Goal: Task Accomplishment & Management: Use online tool/utility

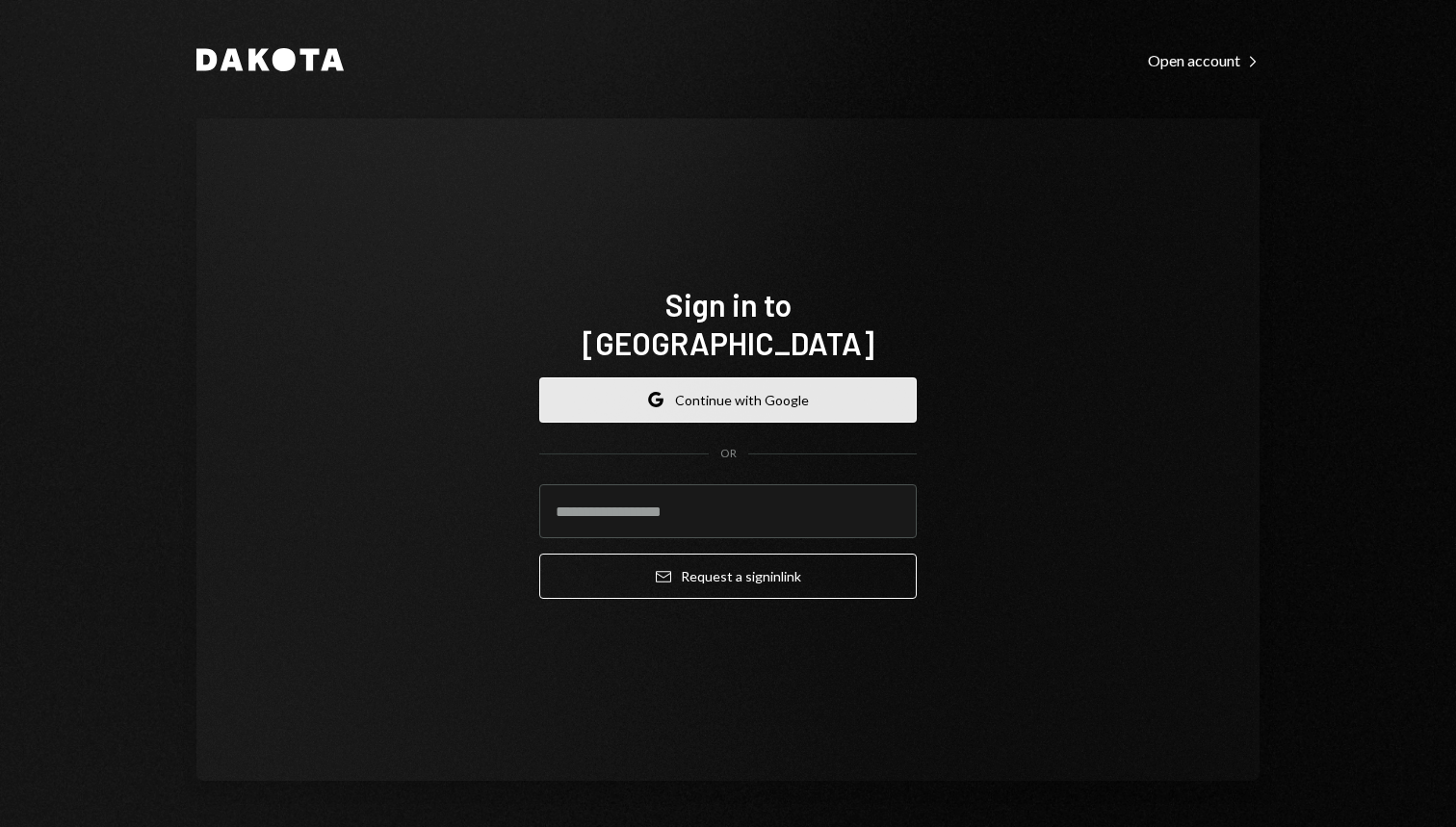
click at [715, 386] on button "Google Continue with Google" at bounding box center [728, 400] width 378 height 45
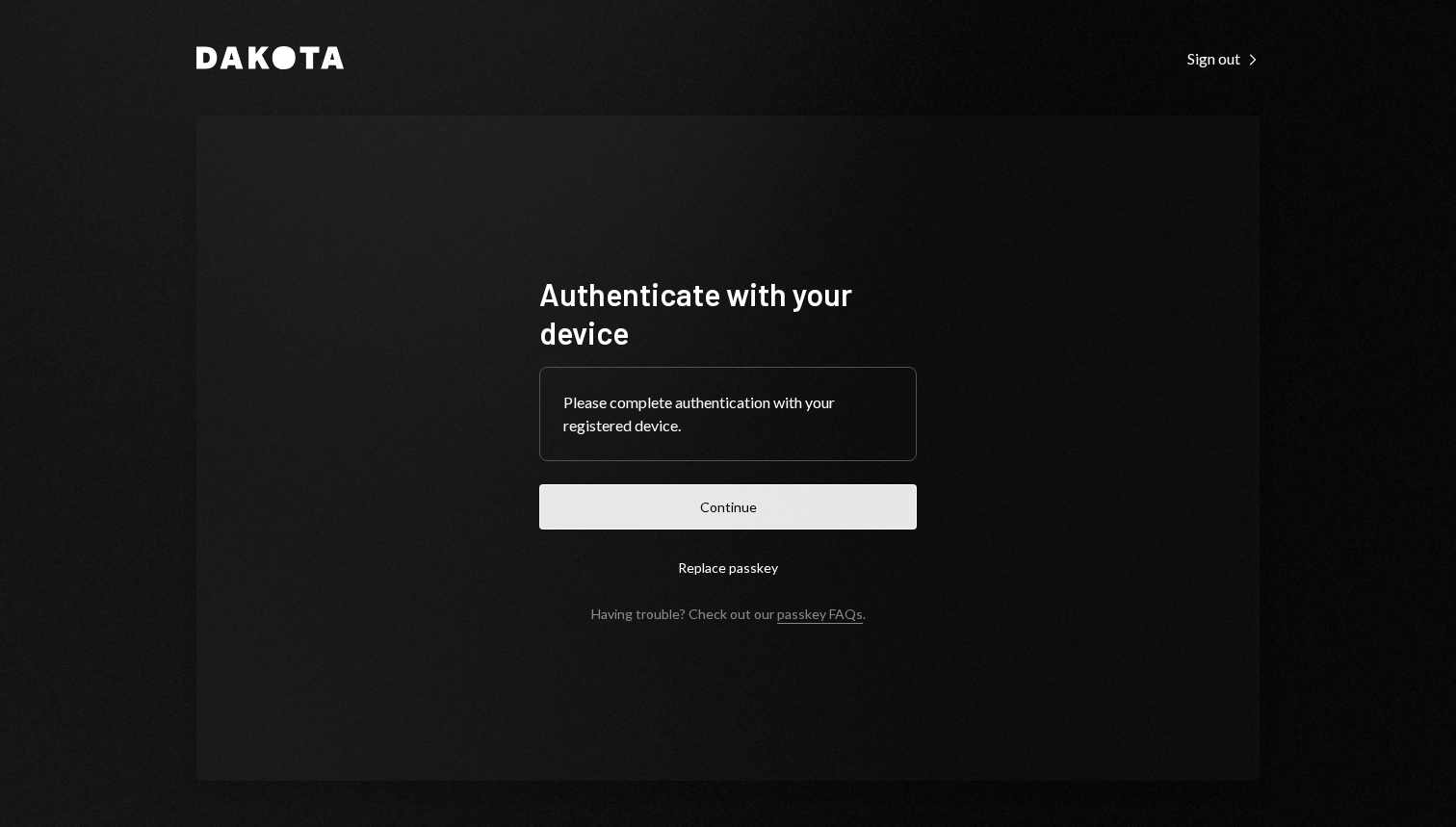
click at [730, 517] on button "Continue" at bounding box center [728, 507] width 378 height 45
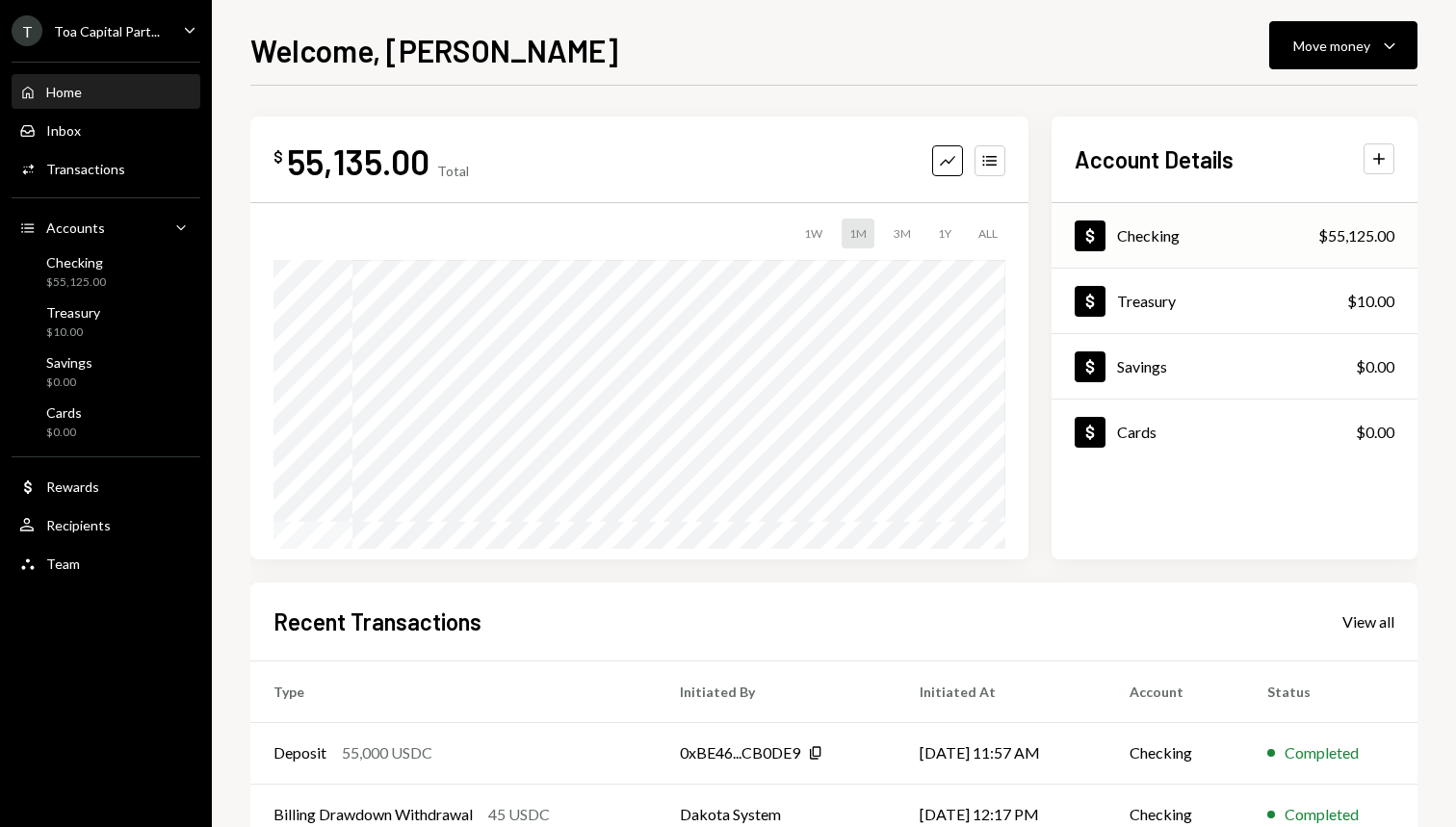
click at [1123, 238] on div "Checking" at bounding box center [1148, 235] width 62 height 19
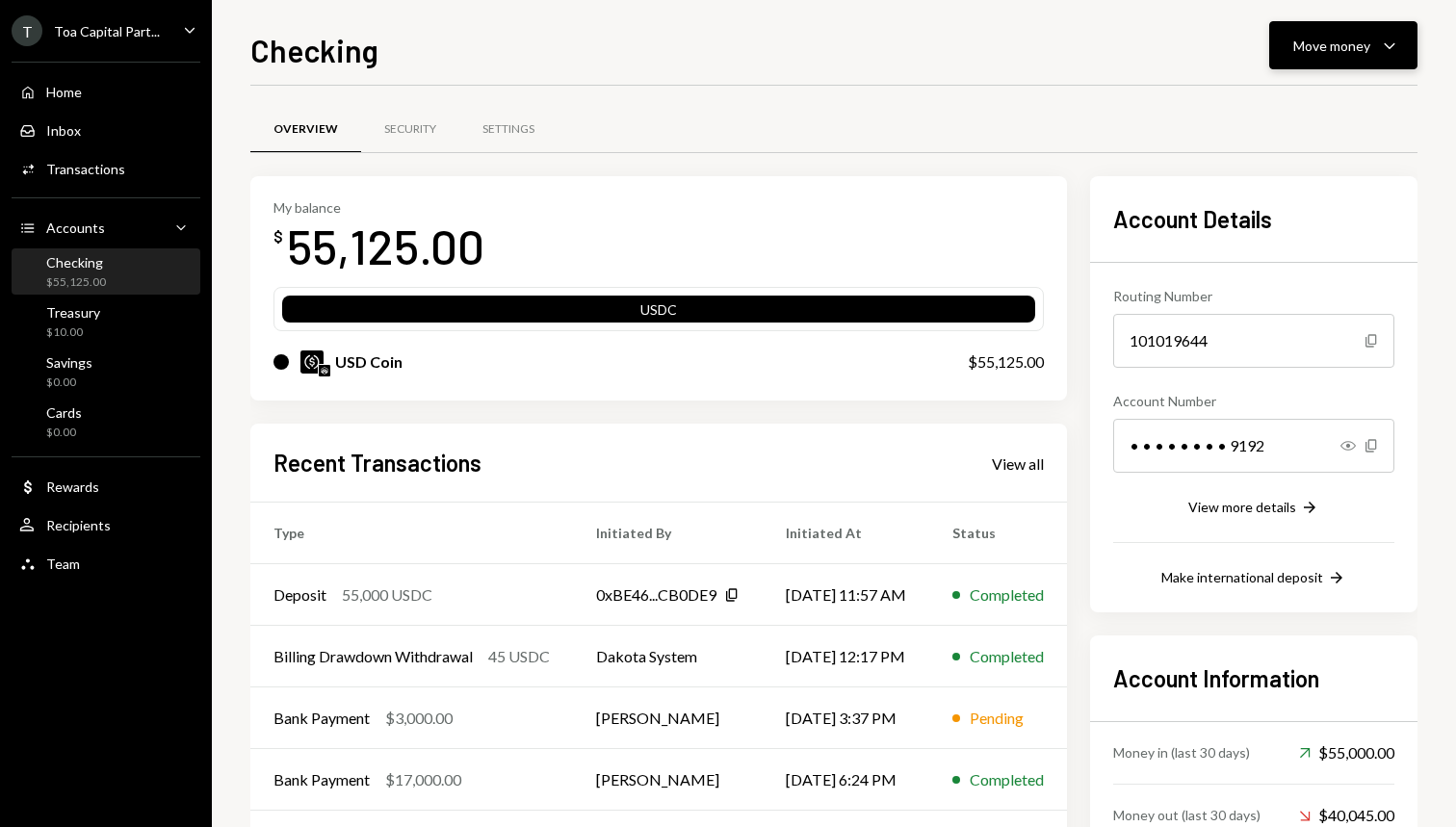
click at [1326, 30] on button "Move money Caret Down" at bounding box center [1343, 44] width 148 height 48
click at [1284, 103] on div "Send" at bounding box center [1328, 104] width 140 height 20
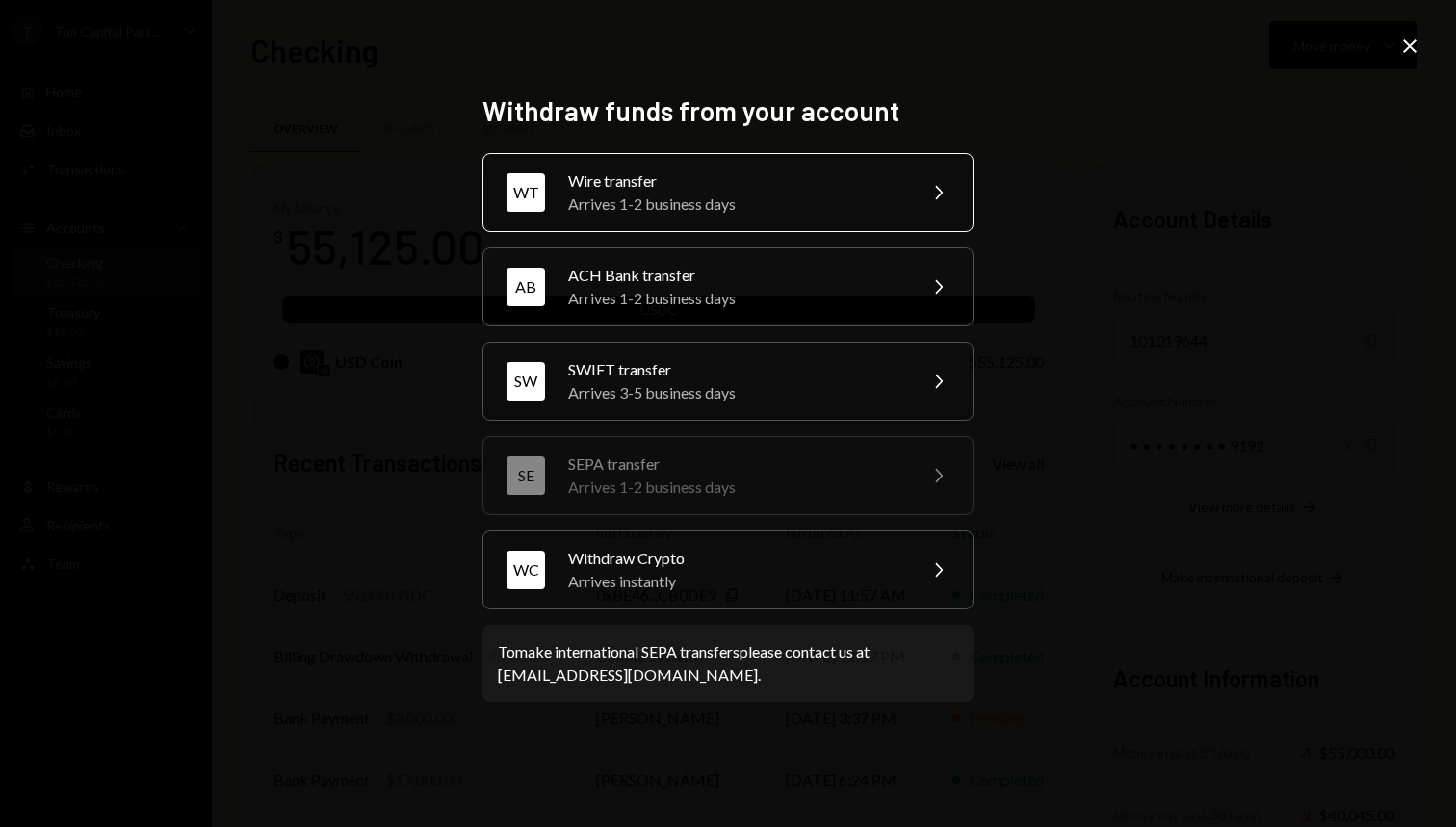
click at [827, 205] on div "Arrives 1-2 business days" at bounding box center [735, 204] width 335 height 23
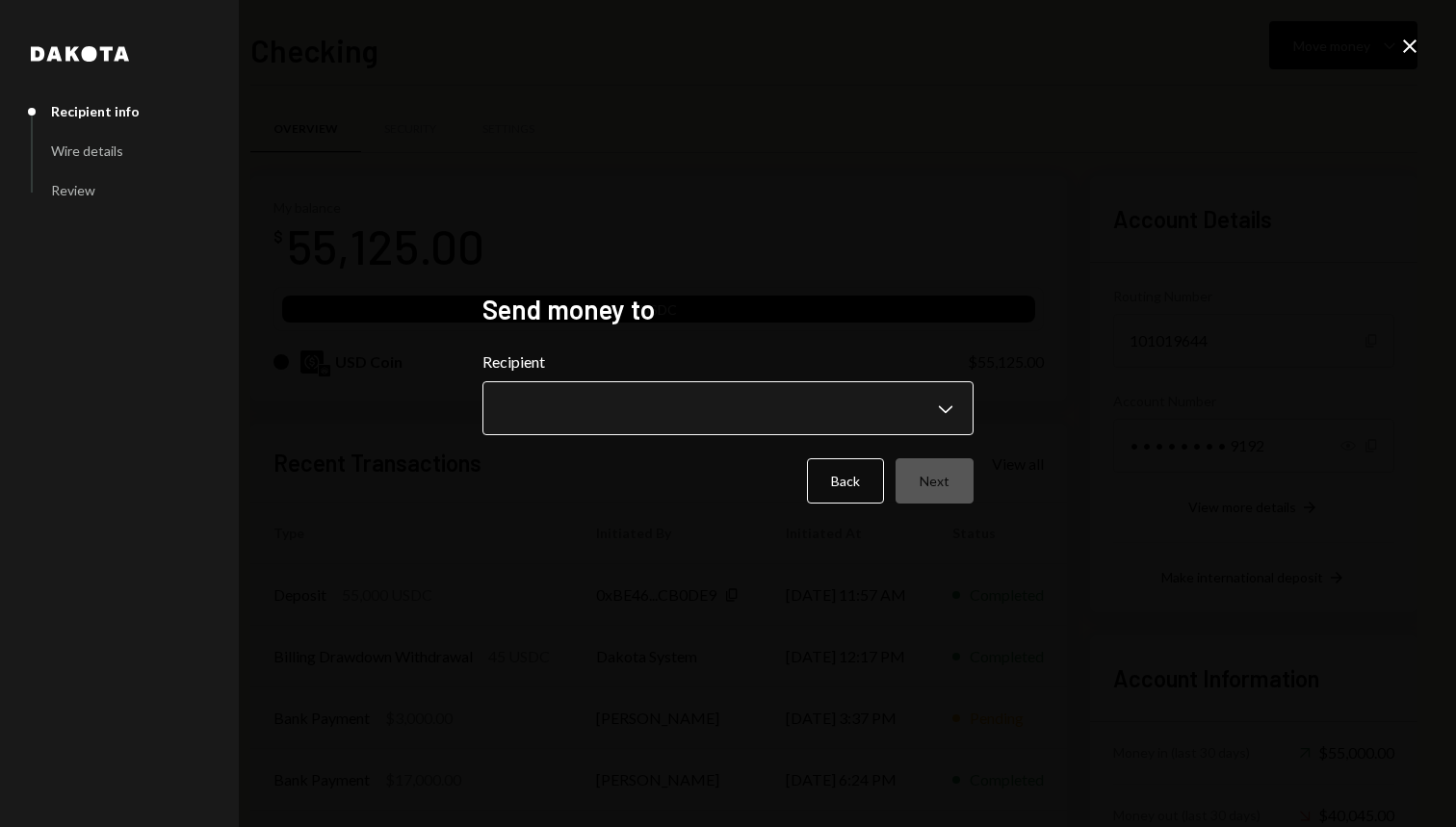
click at [736, 429] on body "T Toa Capital Part... Caret Down Home Home Inbox Inbox Activities Transactions …" at bounding box center [728, 413] width 1456 height 827
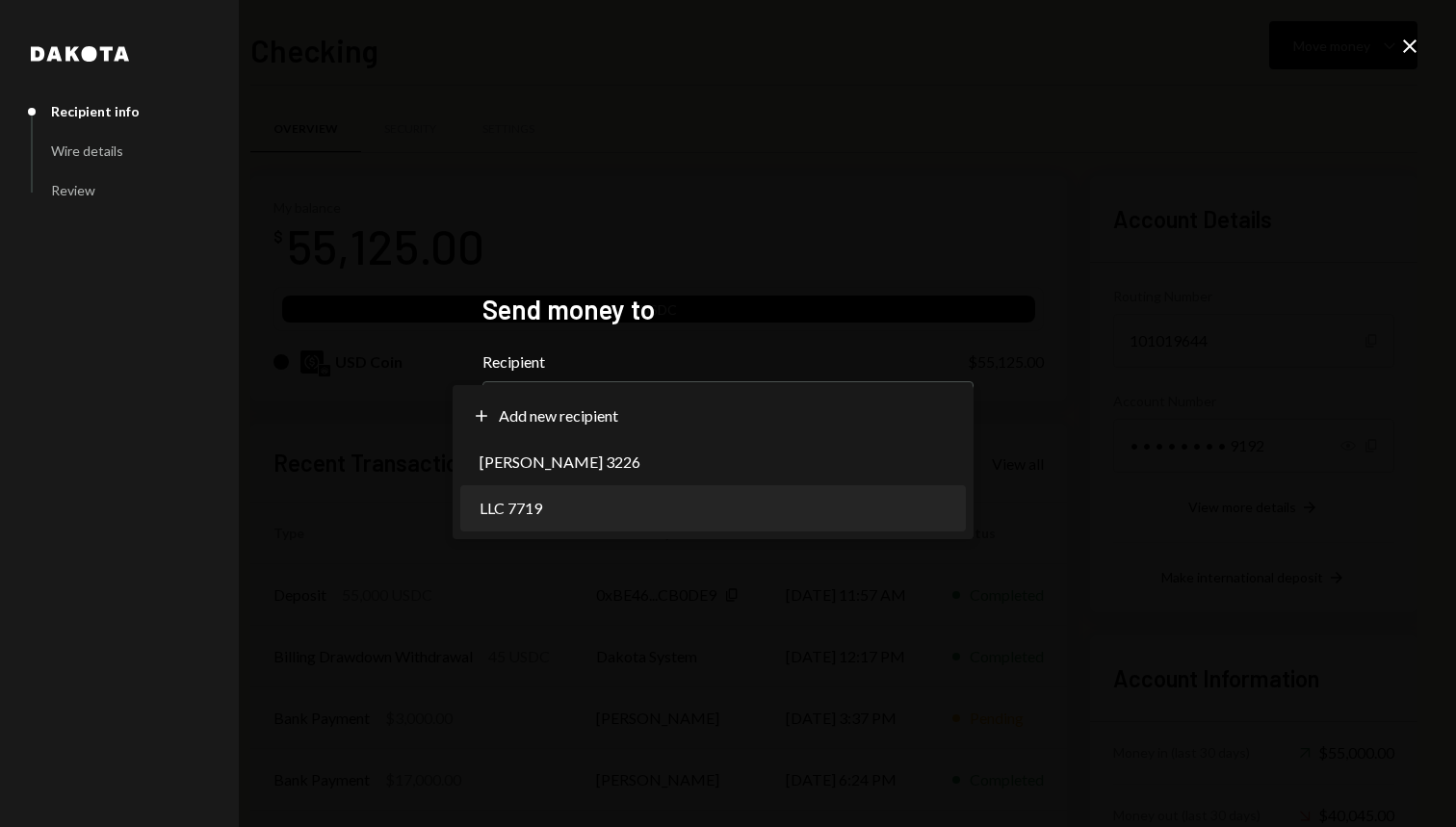
select select "**********"
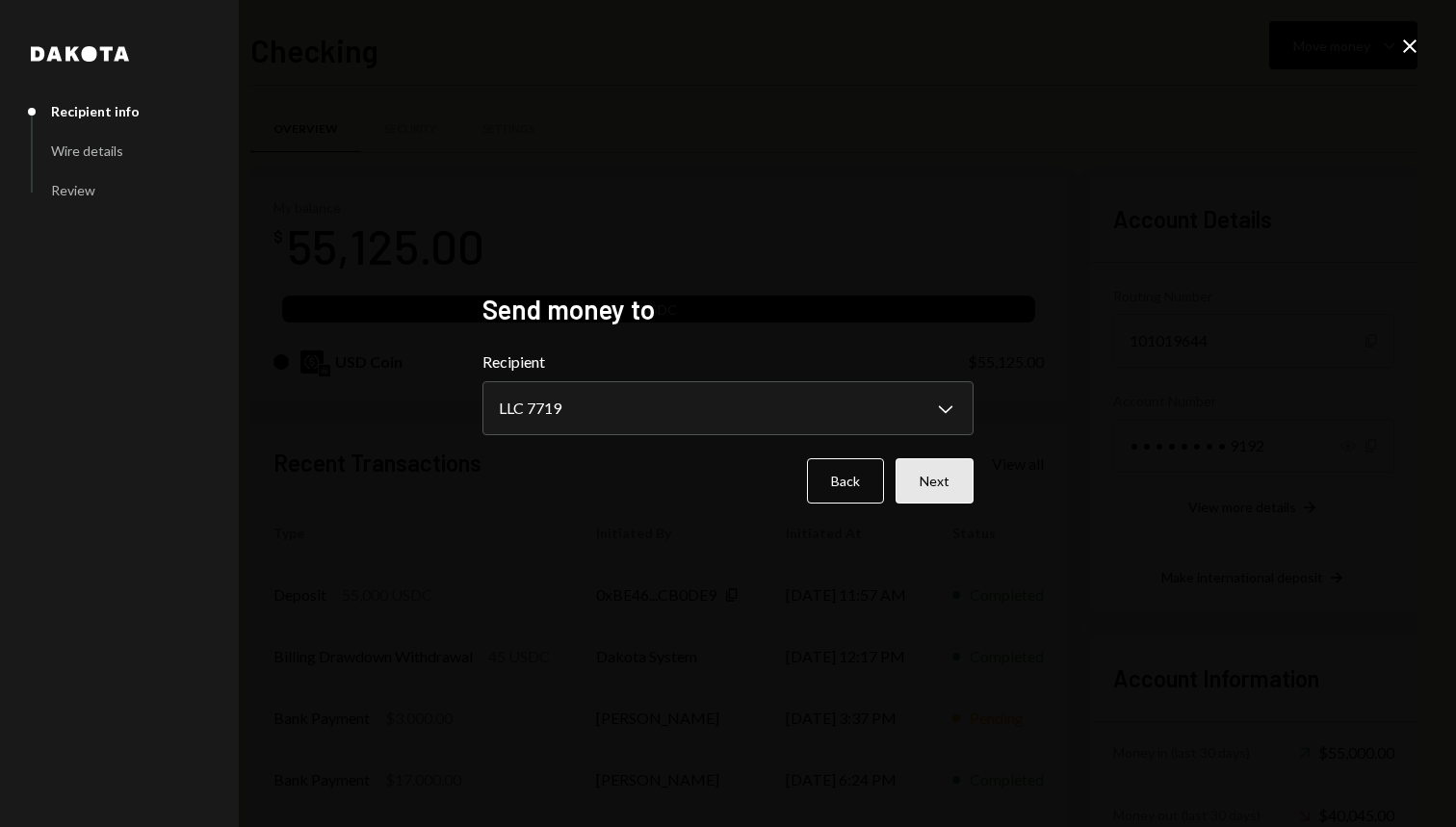
click at [933, 482] on button "Next" at bounding box center [934, 481] width 78 height 45
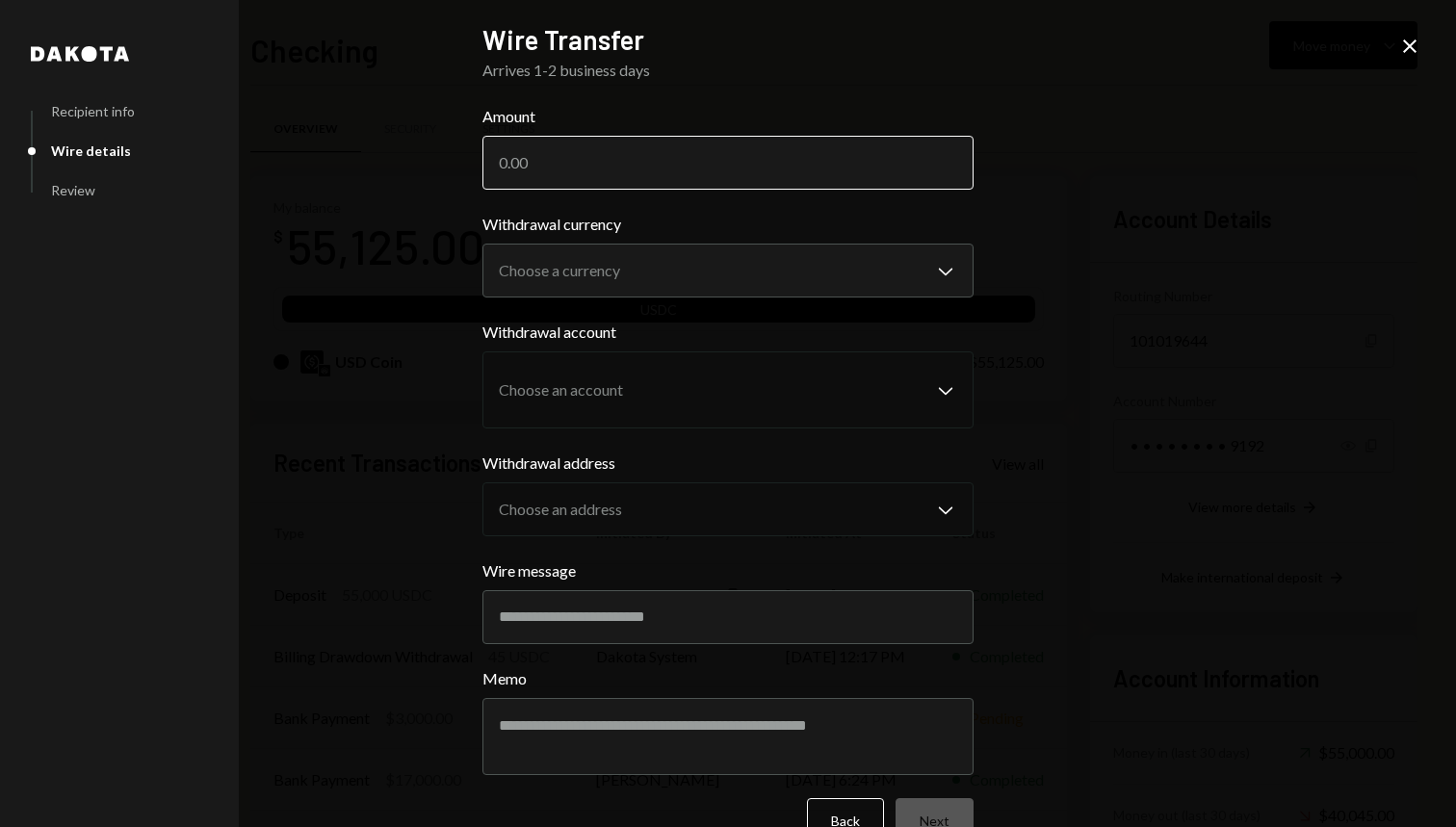
click at [627, 165] on input "Amount" at bounding box center [728, 162] width 491 height 54
type input "37000"
click at [665, 262] on body "T Toa Capital Part... Caret Down Home Home Inbox Inbox Activities Transactions …" at bounding box center [728, 413] width 1456 height 827
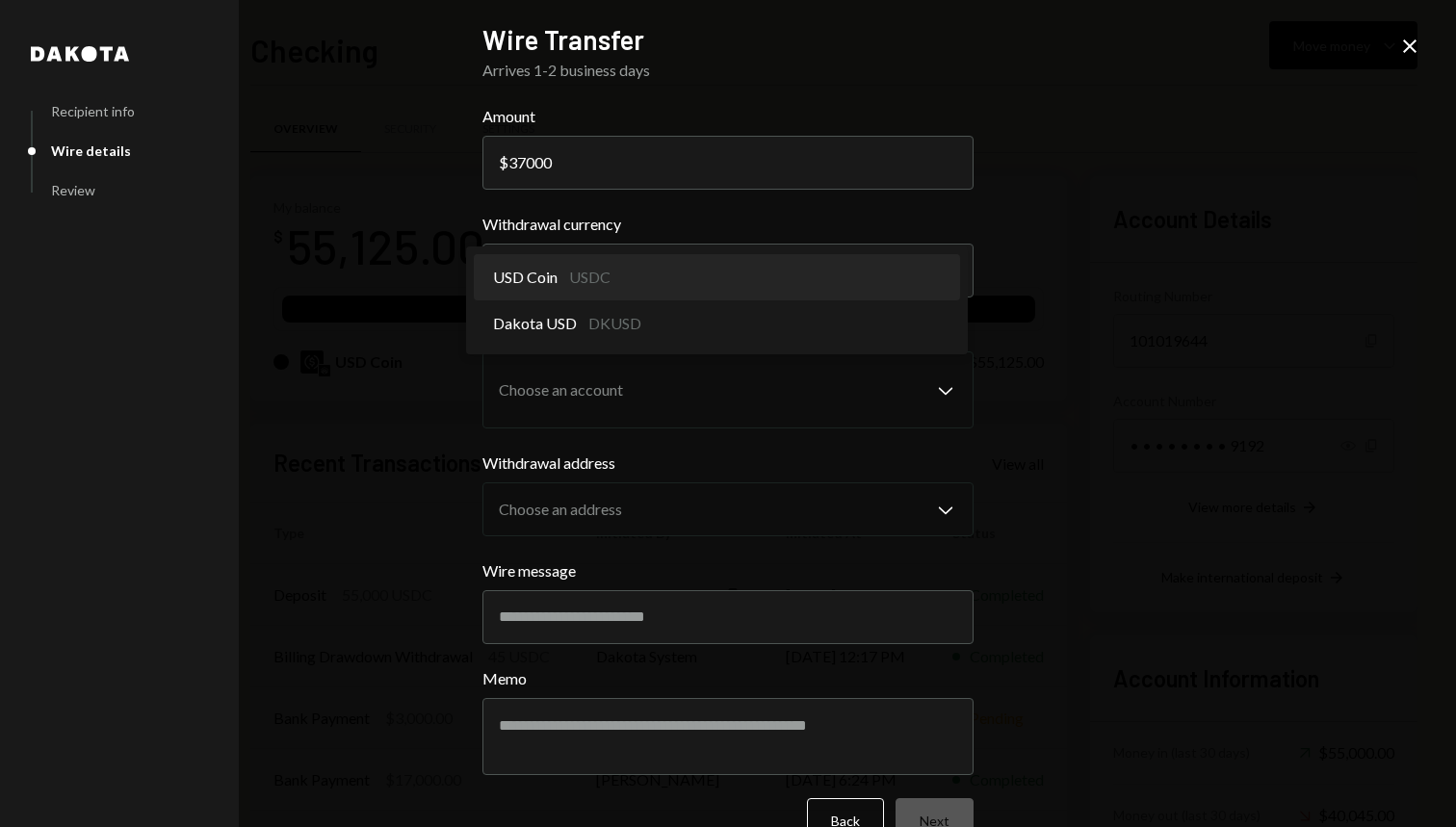
select select "****"
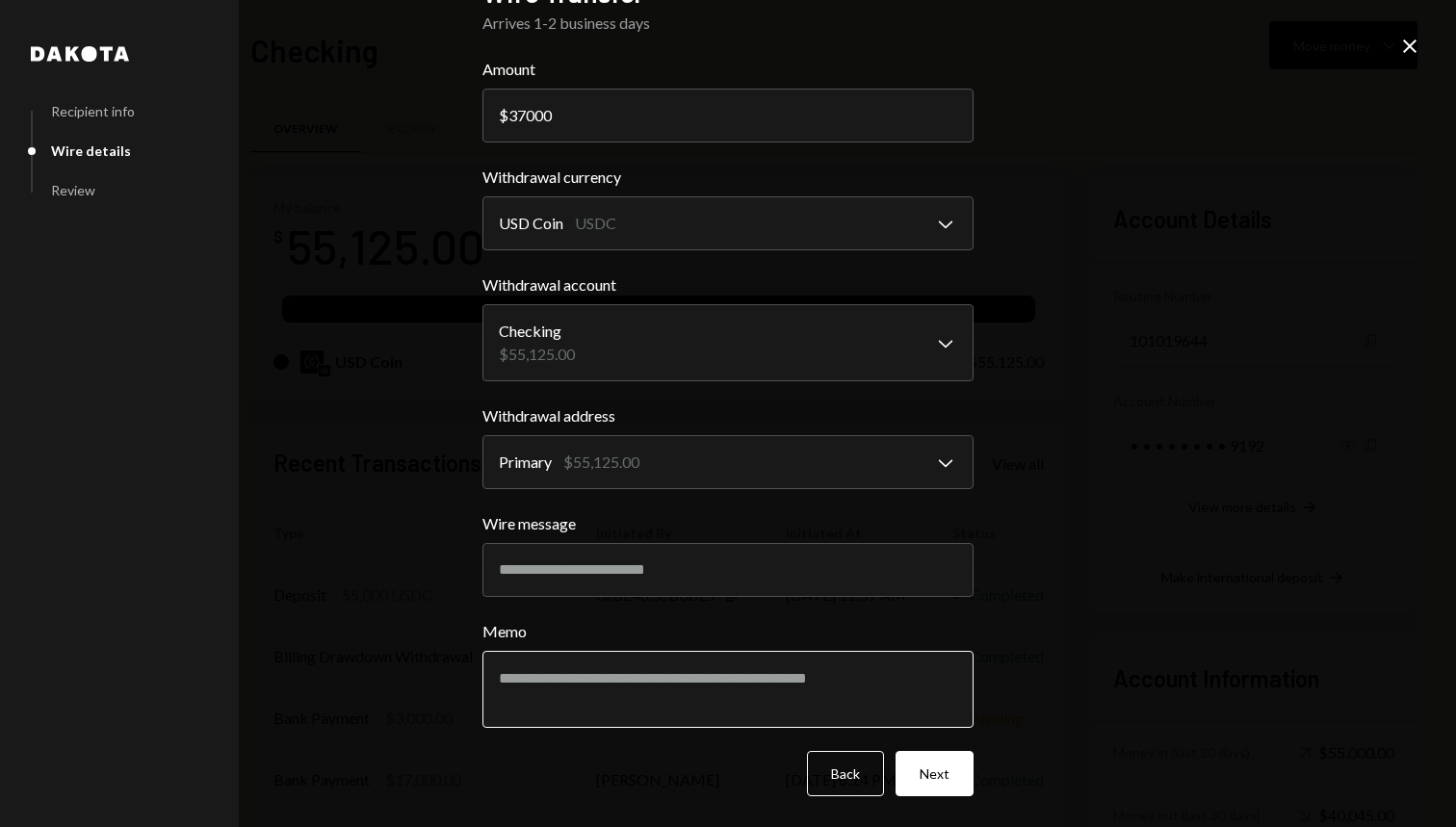
scroll to position [46, 0]
click at [768, 579] on input "Wire message" at bounding box center [728, 571] width 491 height 54
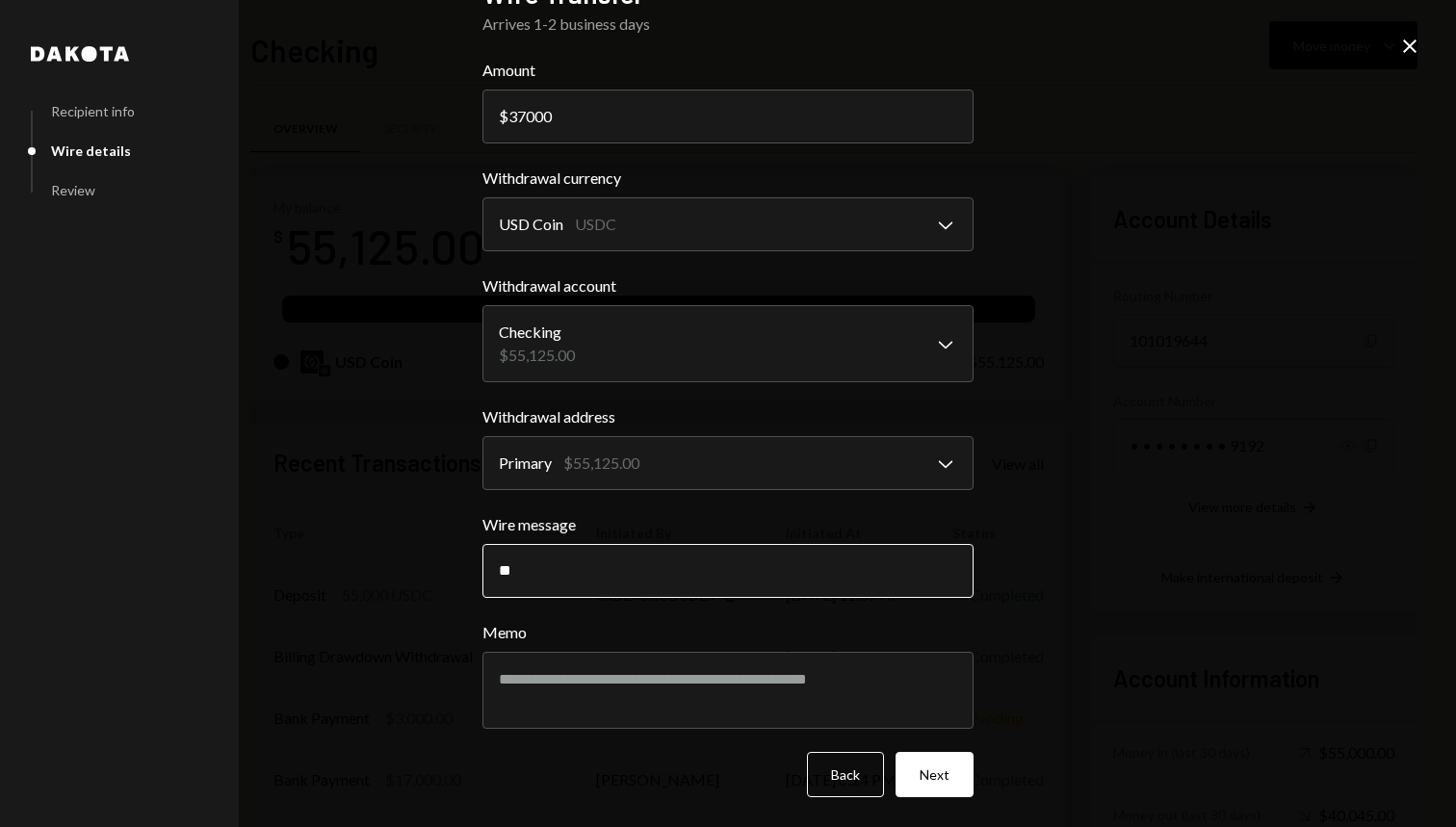
type input "*"
type input "**********"
click at [945, 773] on button "Next" at bounding box center [934, 775] width 78 height 45
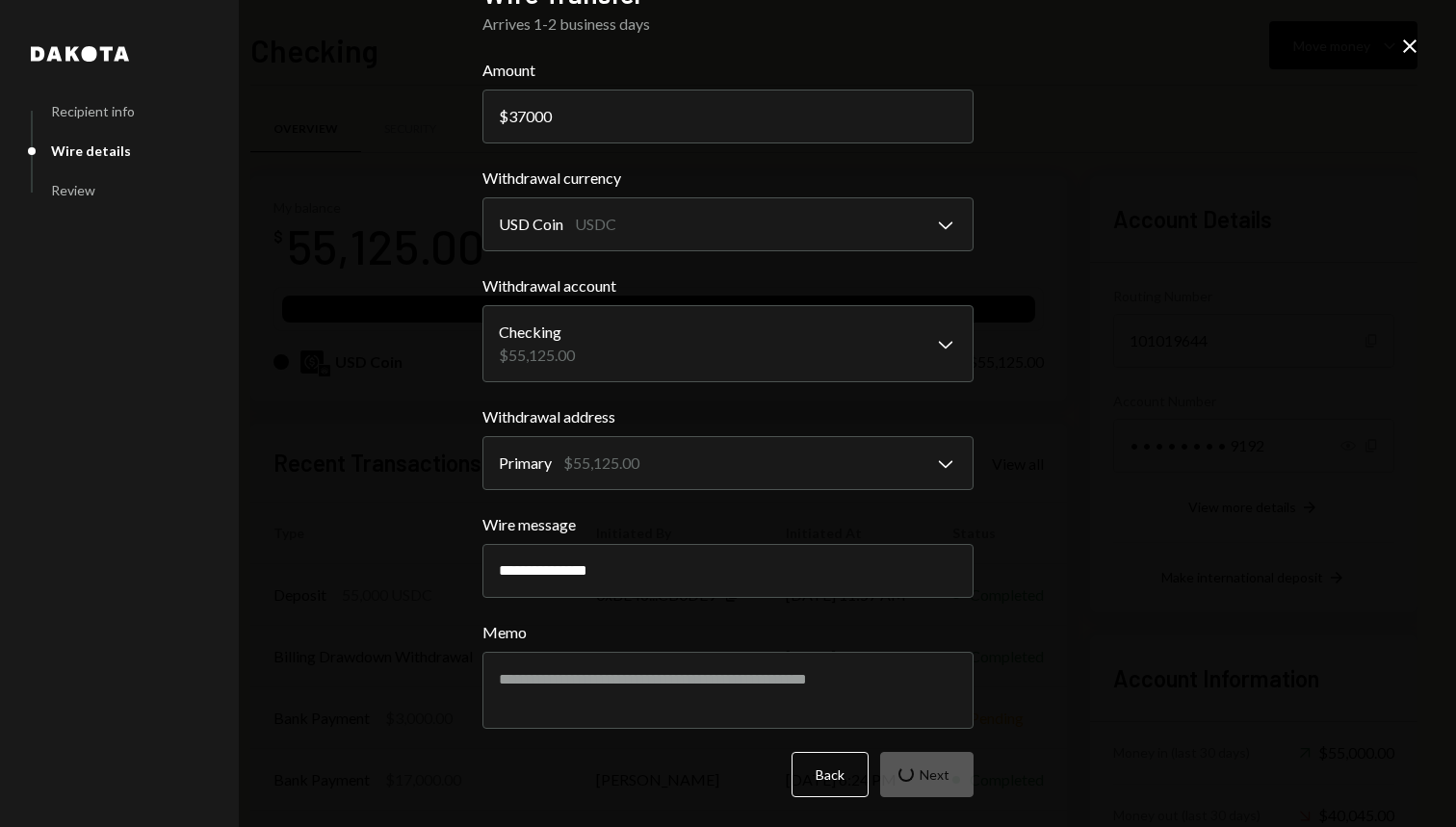
scroll to position [0, 0]
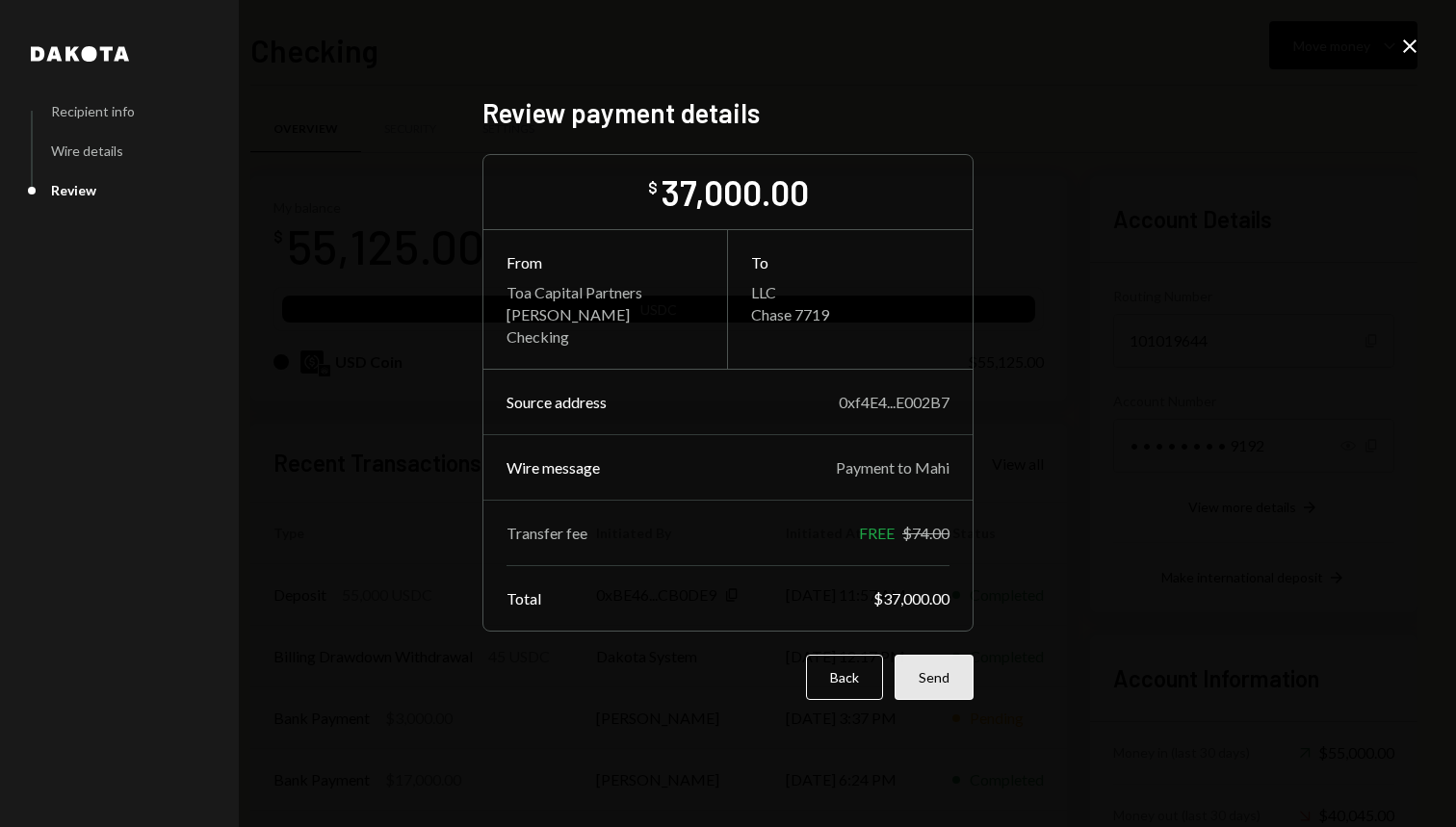
click at [927, 680] on button "Send" at bounding box center [934, 678] width 79 height 45
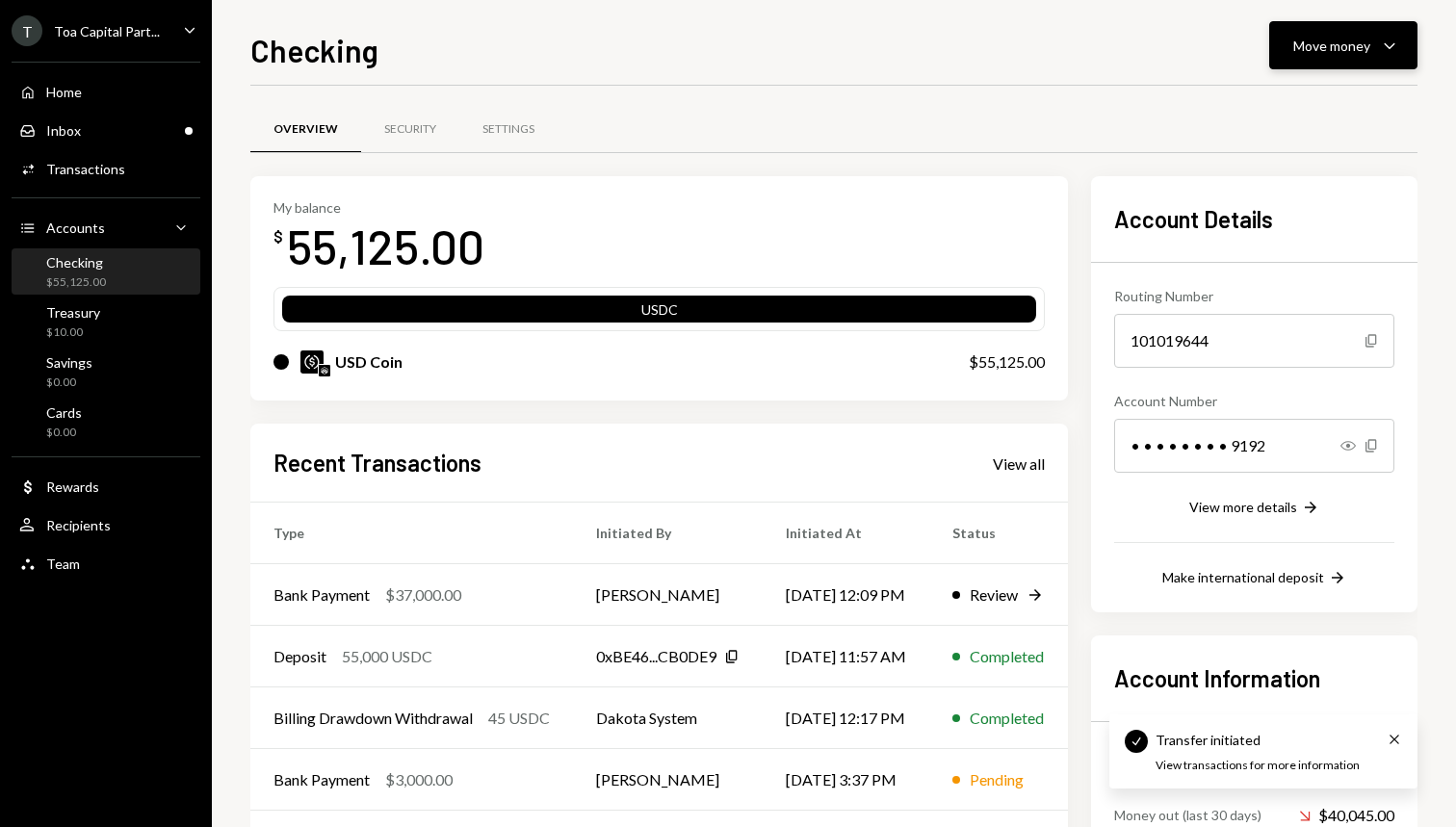
click at [1335, 48] on div "Move money" at bounding box center [1332, 45] width 77 height 20
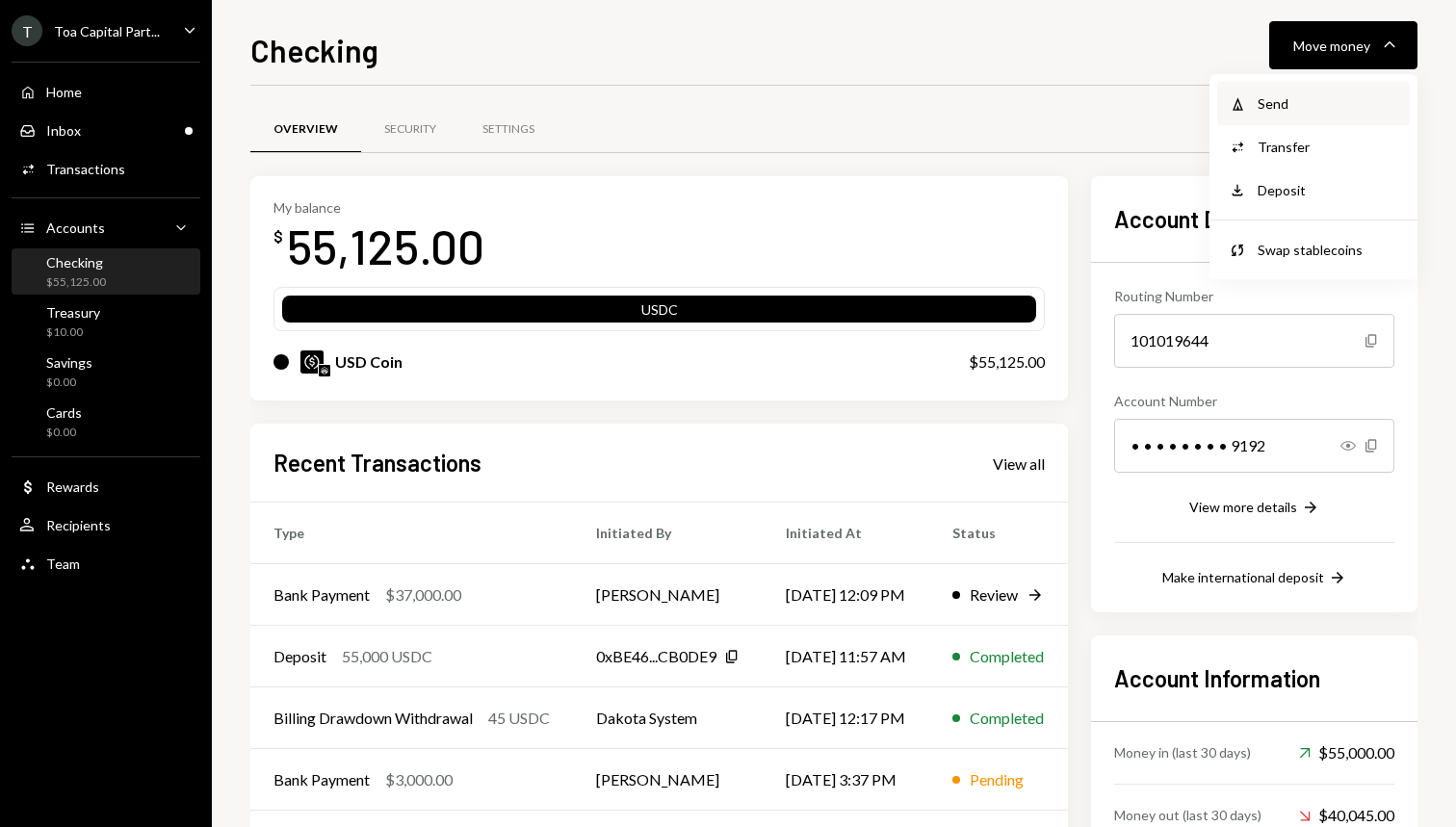
click at [1295, 98] on div "Send" at bounding box center [1328, 104] width 140 height 20
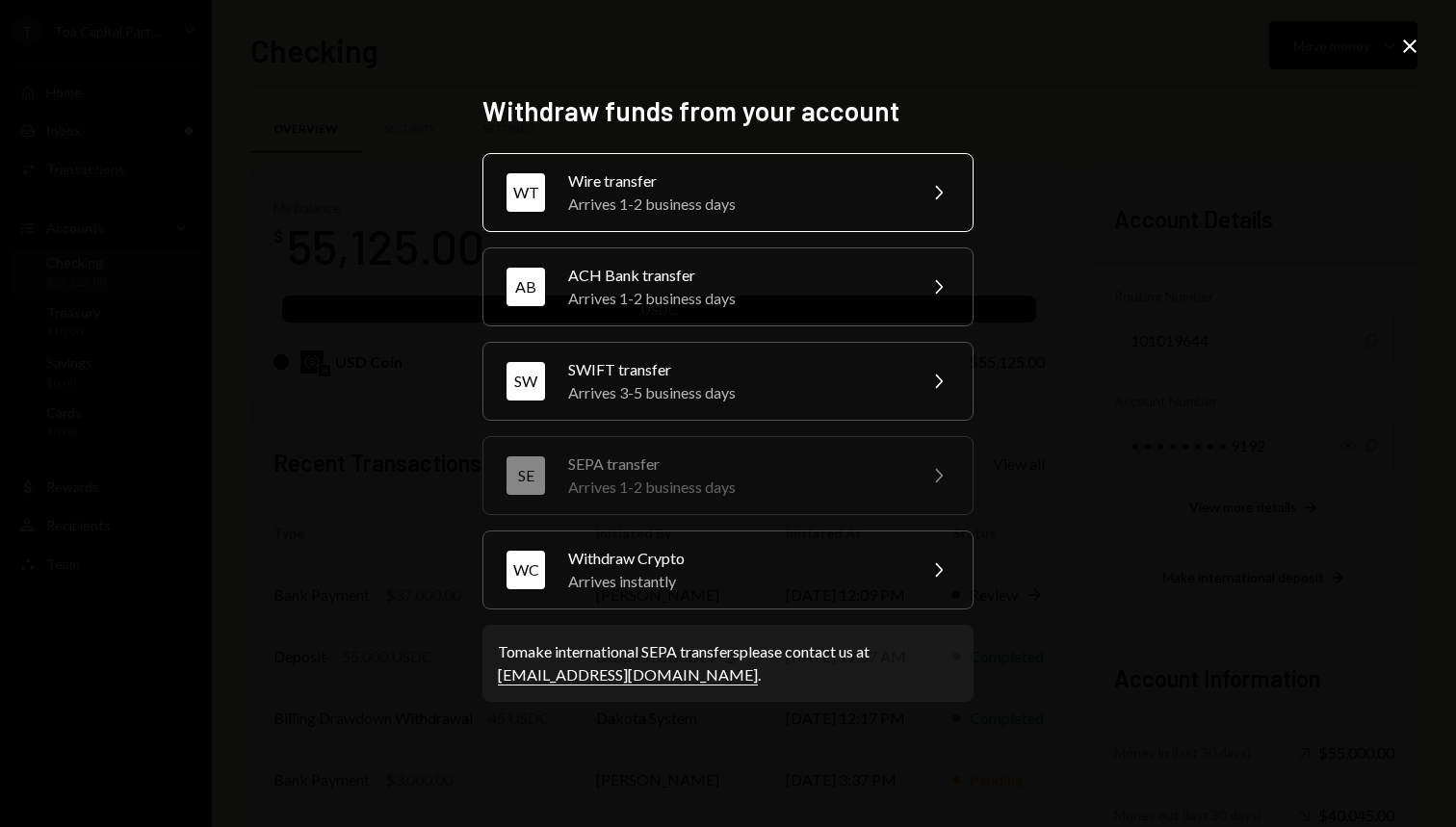
click at [785, 200] on div "Arrives 1-2 business days" at bounding box center [735, 204] width 335 height 23
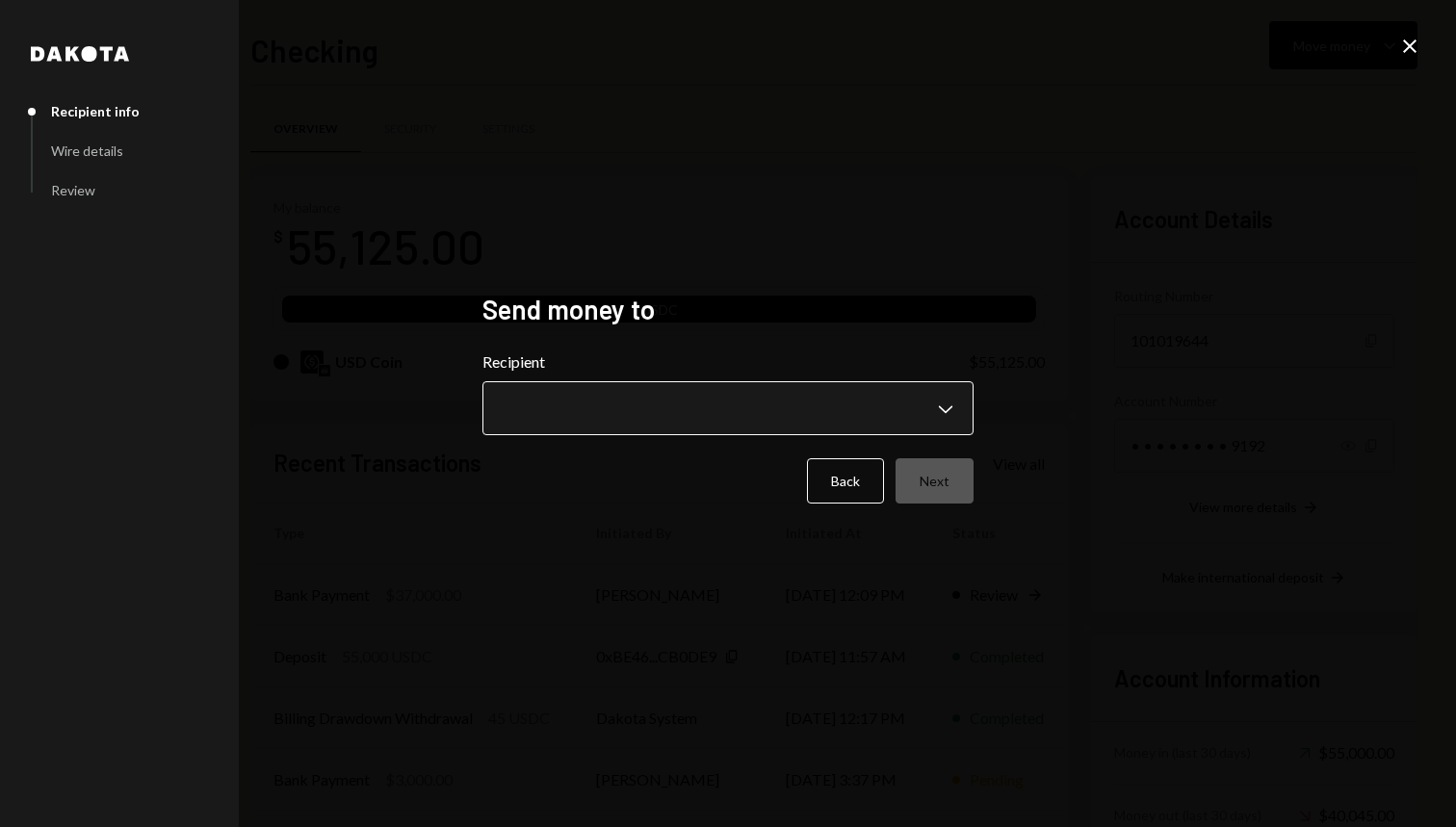
click at [737, 399] on body "T Toa Capital Part... Caret Down Home Home Inbox Inbox Activities Transactions …" at bounding box center [728, 413] width 1456 height 827
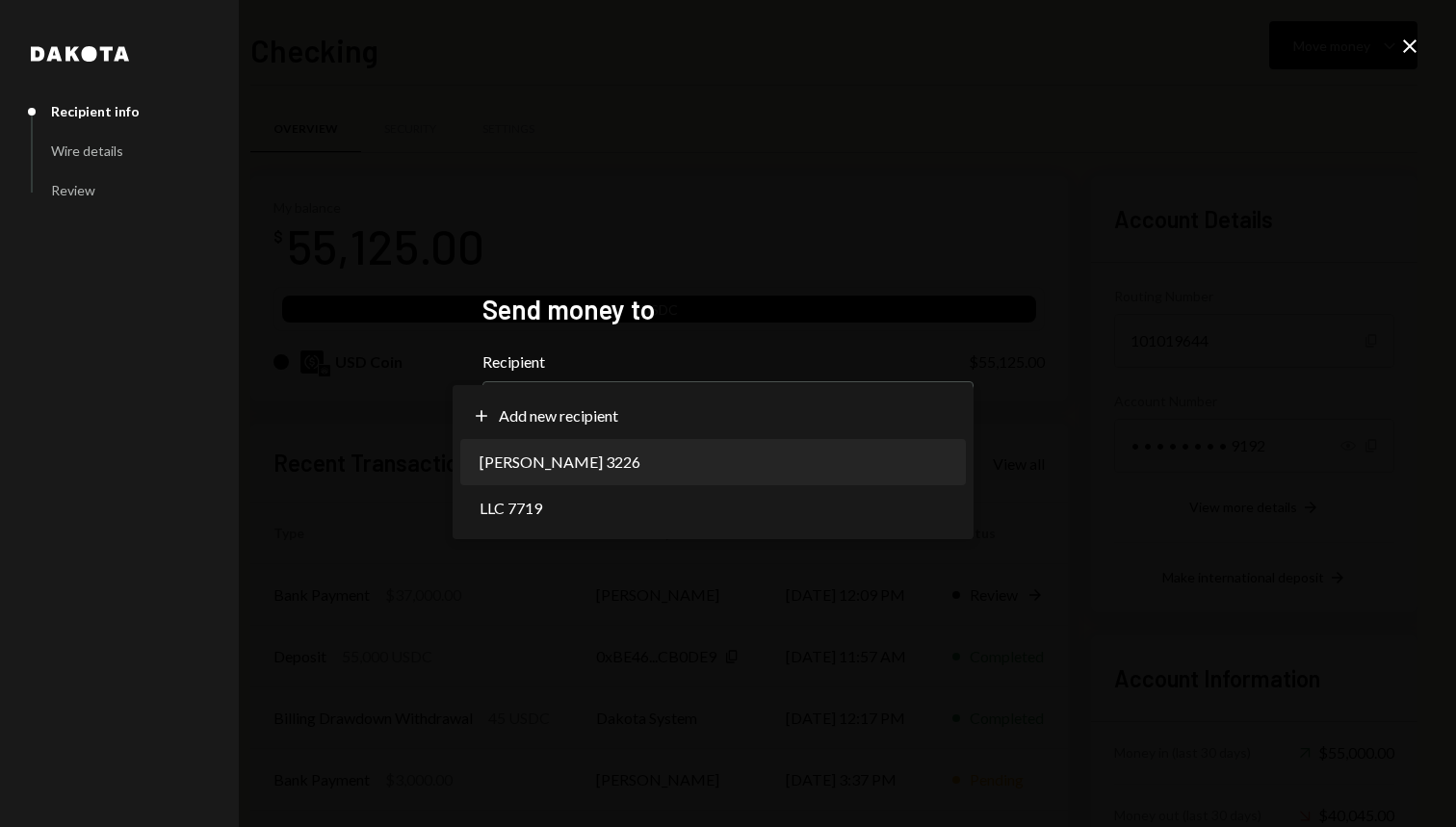
select select "**********"
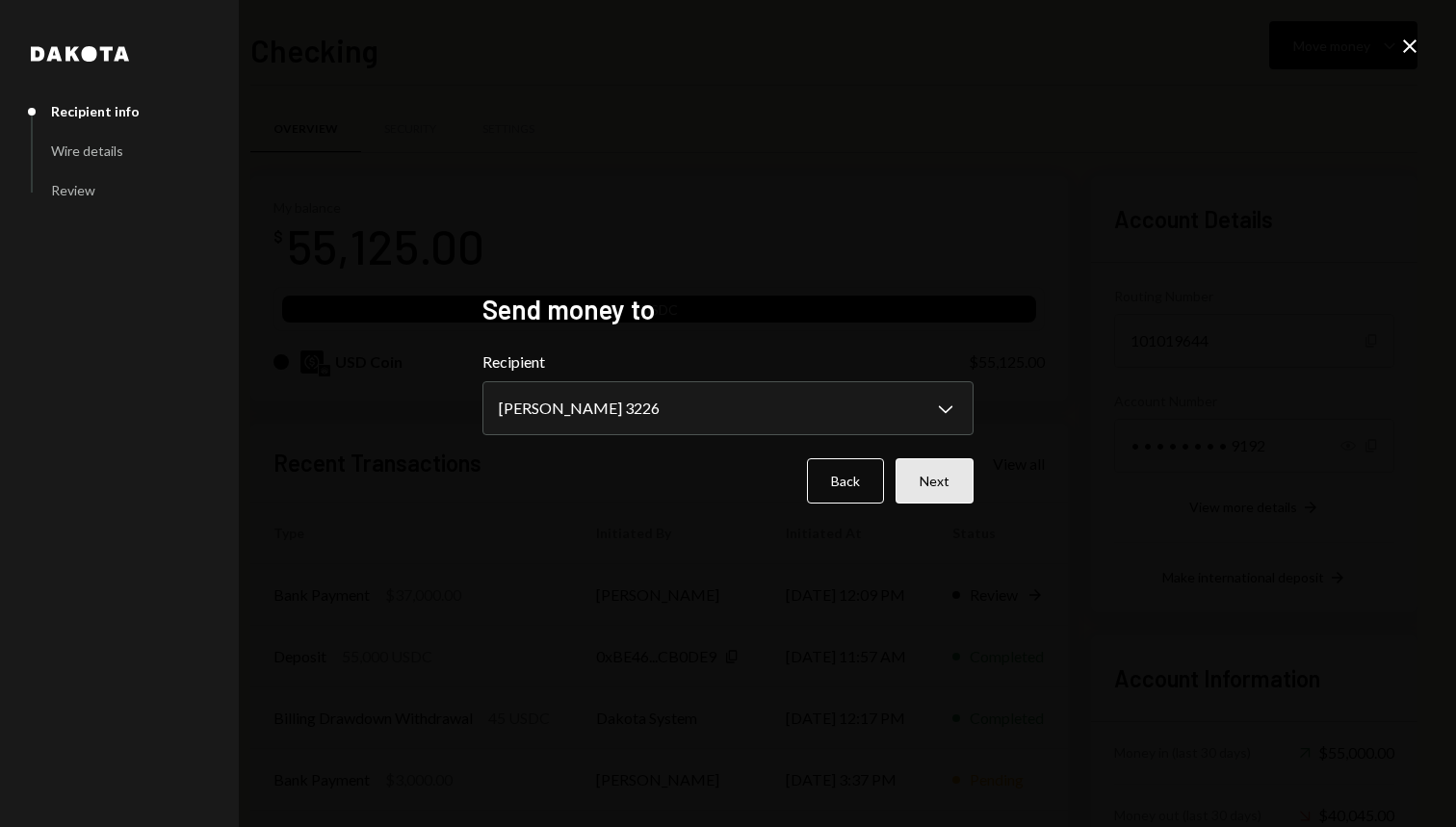
click at [954, 486] on button "Next" at bounding box center [934, 481] width 78 height 45
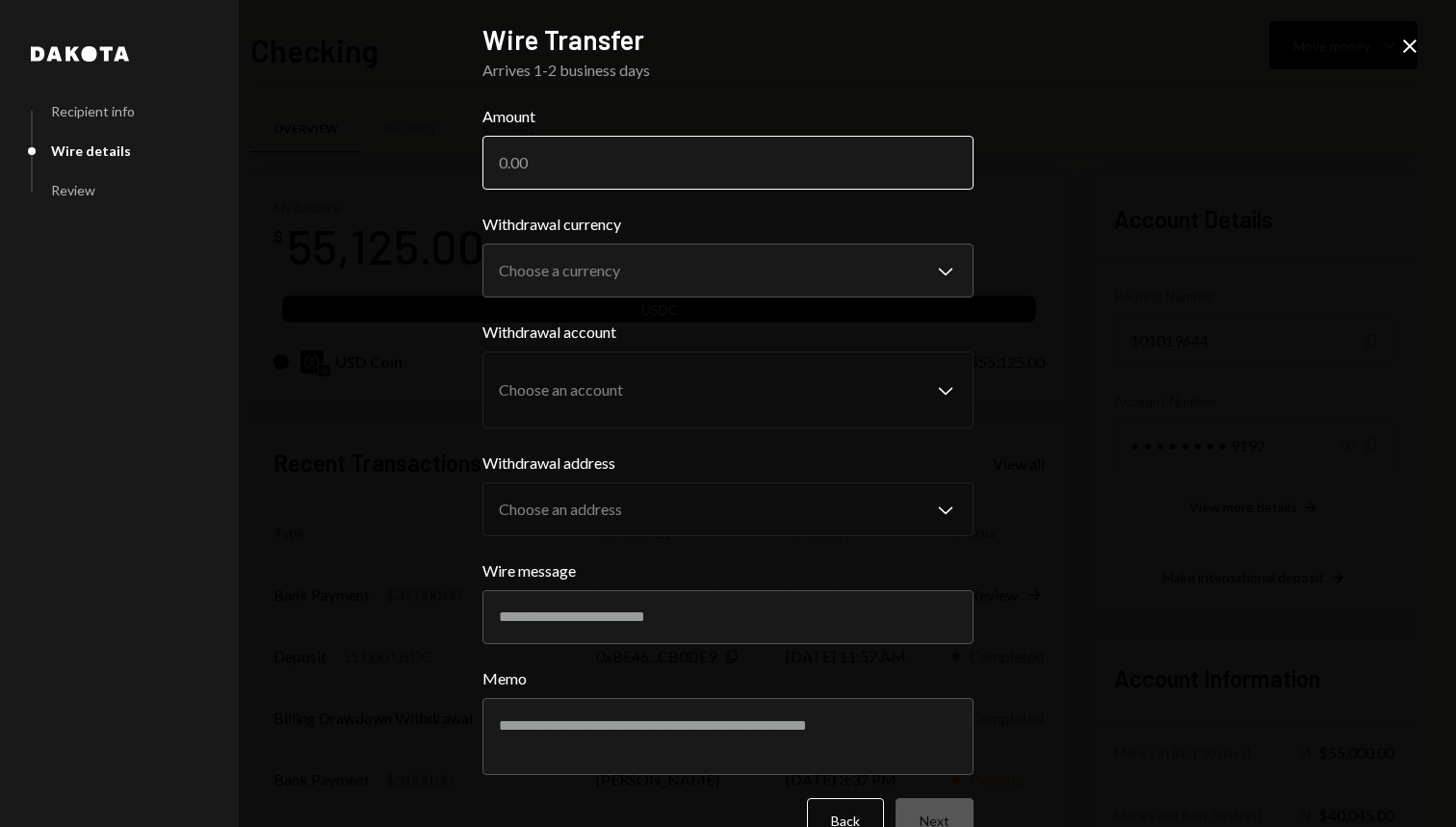
click at [759, 169] on input "Amount" at bounding box center [728, 162] width 491 height 54
type input "18000"
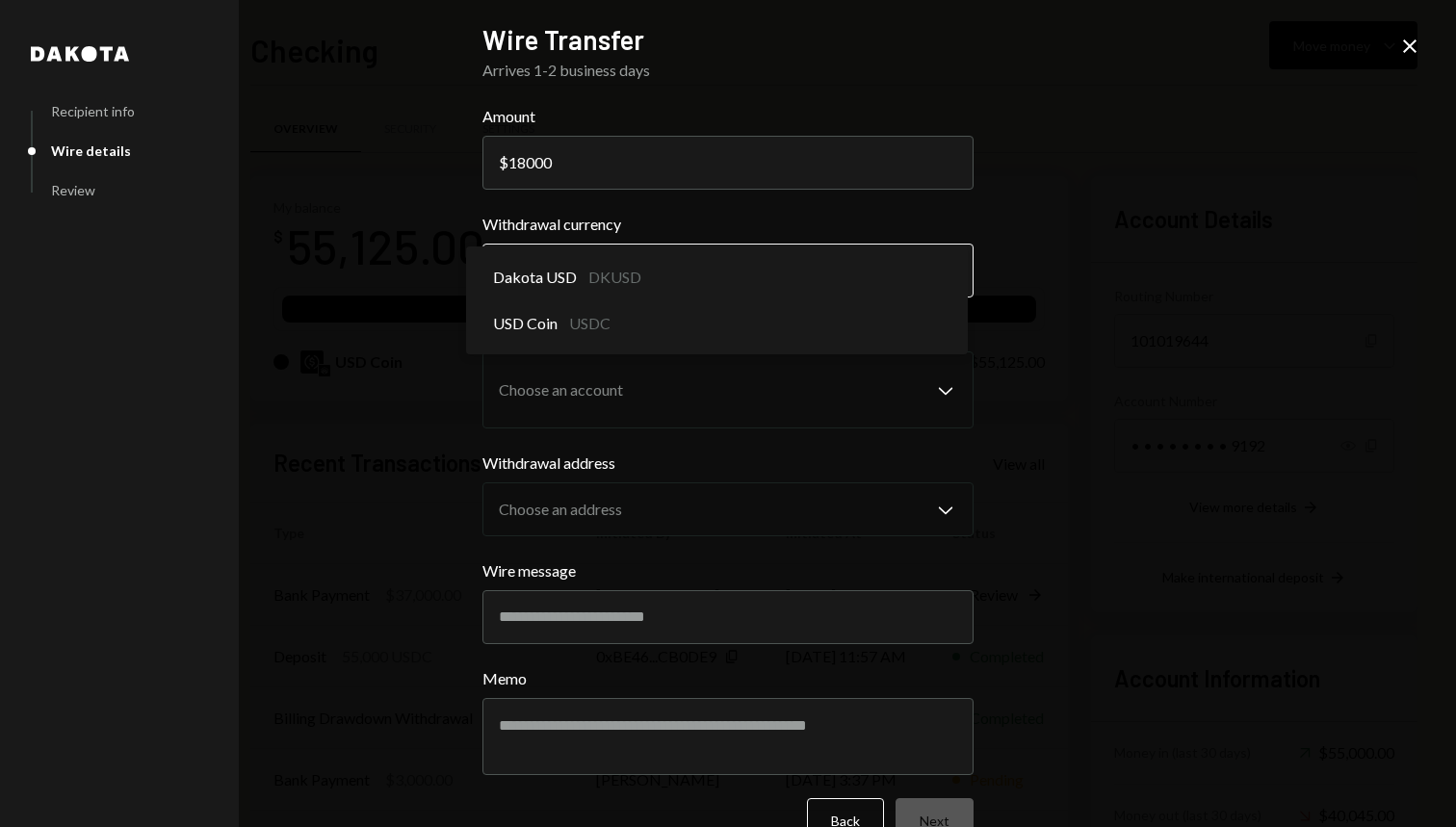
click at [712, 291] on body "T Toa Capital Part... Caret Down Home Home Inbox Inbox Activities Transactions …" at bounding box center [728, 413] width 1456 height 827
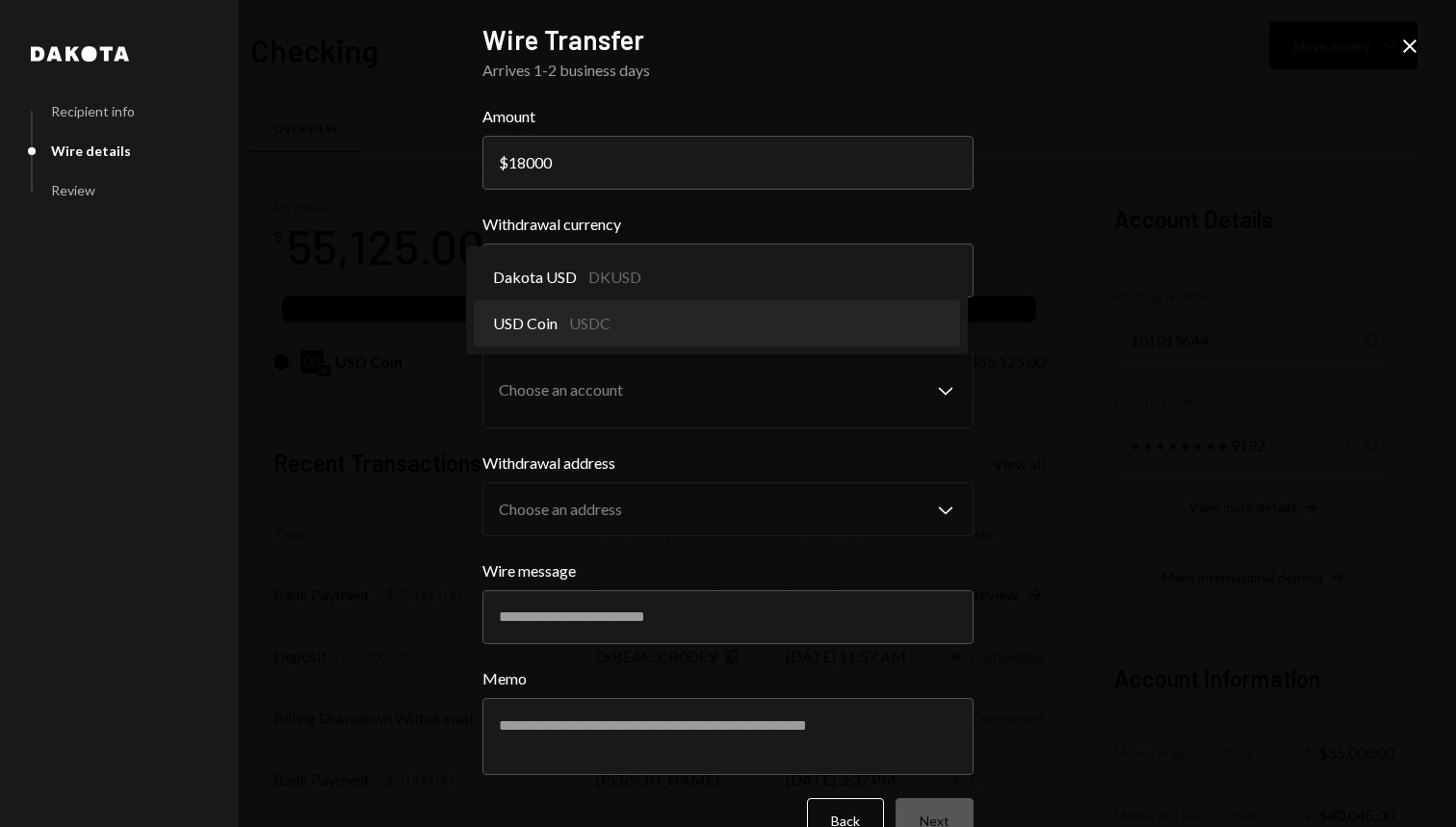
select select "****"
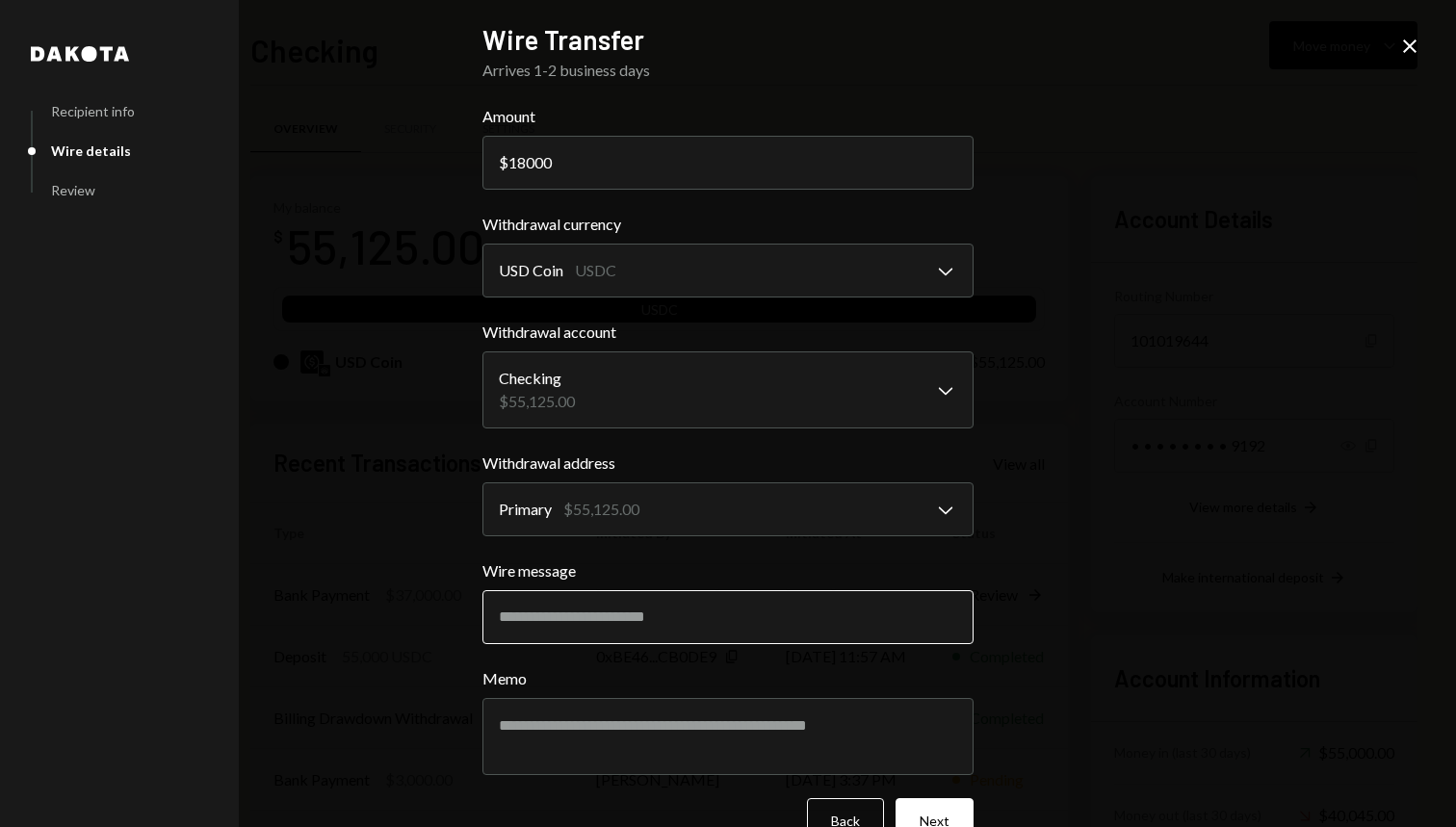
click at [643, 612] on input "Wire message" at bounding box center [728, 617] width 491 height 54
click at [719, 374] on body "T Toa Capital Part... Caret Down Home Home Inbox Inbox Activities Transactions …" at bounding box center [728, 413] width 1456 height 827
click at [694, 494] on body "T Toa Capital Part... Caret Down Home Home Inbox Inbox Activities Transactions …" at bounding box center [728, 413] width 1456 height 827
click at [1037, 455] on div "**********" at bounding box center [728, 413] width 1456 height 827
click at [925, 817] on button "Next" at bounding box center [934, 821] width 78 height 45
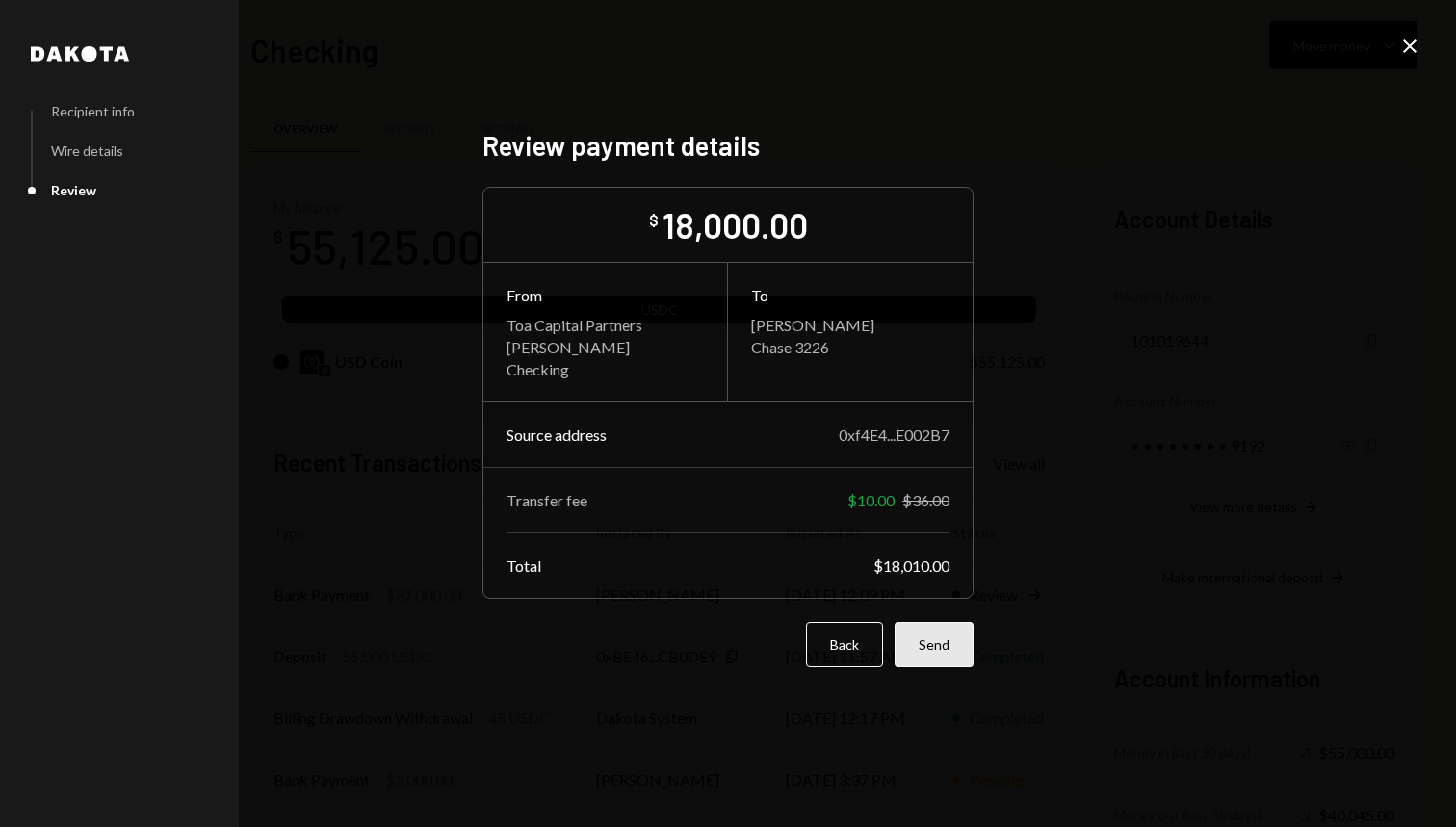
click at [930, 646] on button "Send" at bounding box center [934, 644] width 79 height 45
